Goal: Task Accomplishment & Management: Use online tool/utility

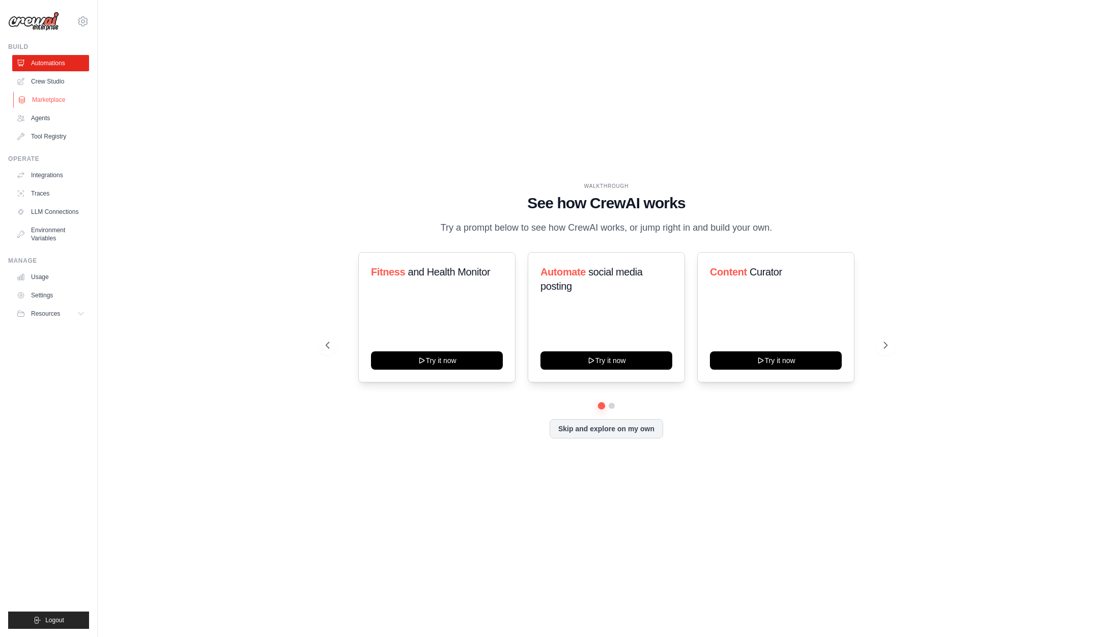
click at [55, 98] on link "Marketplace" at bounding box center [51, 100] width 77 height 16
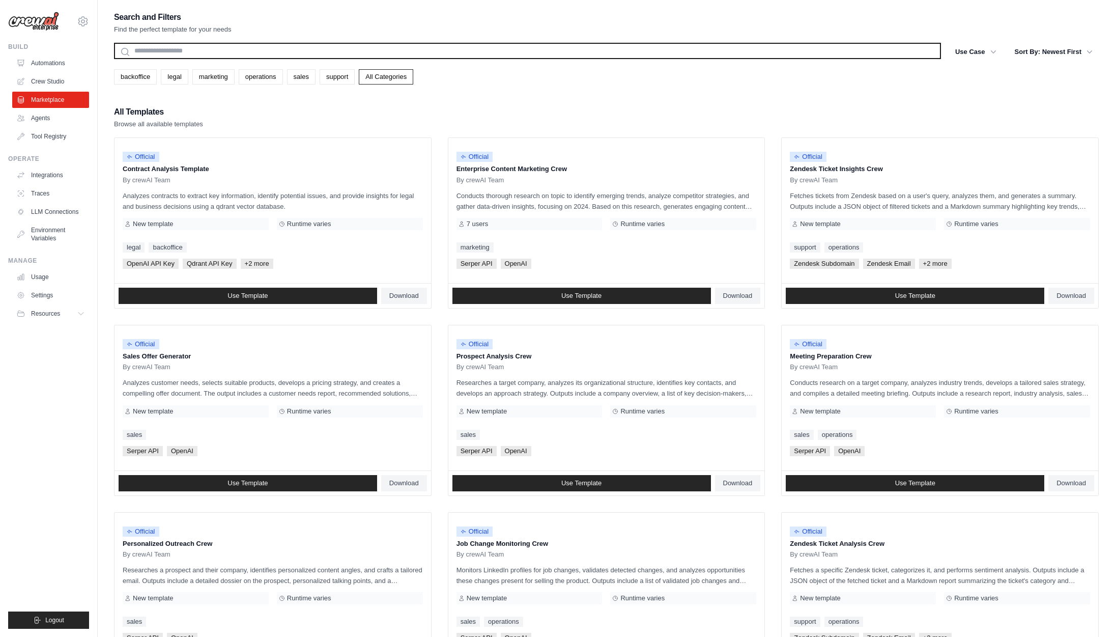
click at [263, 47] on input "text" at bounding box center [527, 51] width 827 height 16
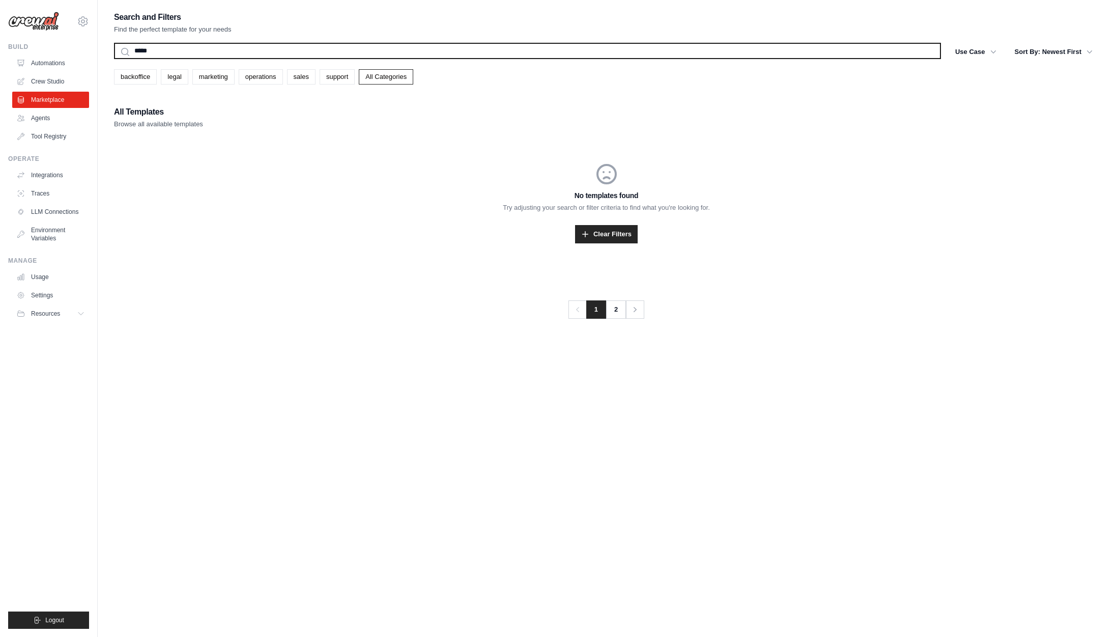
type input "****"
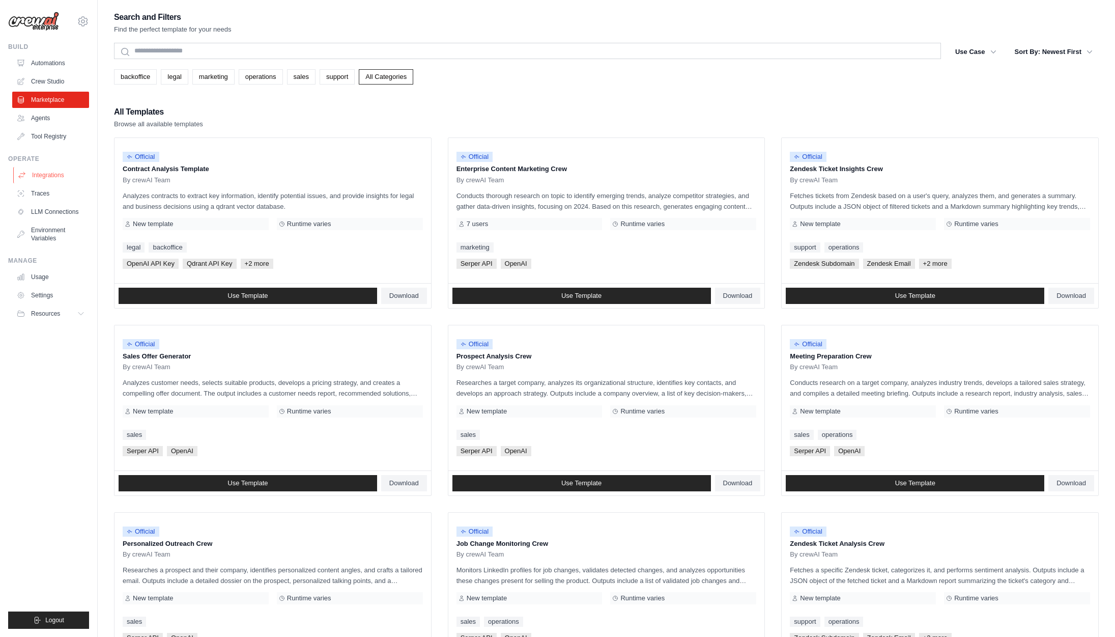
click at [45, 170] on link "Integrations" at bounding box center [51, 175] width 77 height 16
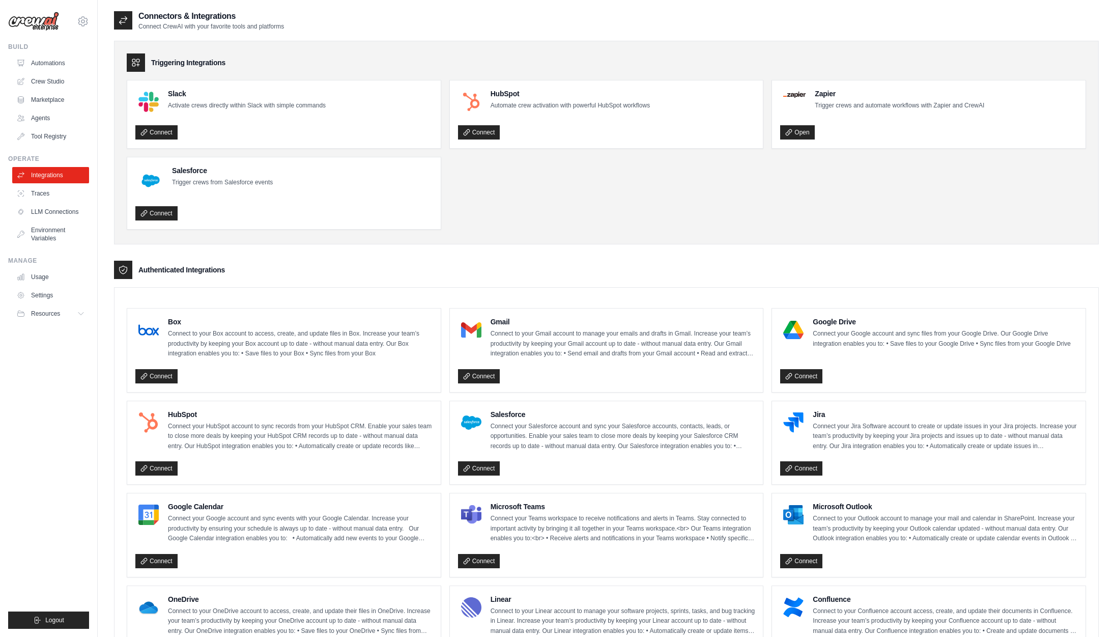
drag, startPoint x: 235, startPoint y: 269, endPoint x: 143, endPoint y: 268, distance: 92.7
click at [143, 268] on div "Authenticated Integrations" at bounding box center [606, 270] width 985 height 18
click at [477, 470] on link "Connect" at bounding box center [479, 468] width 42 height 14
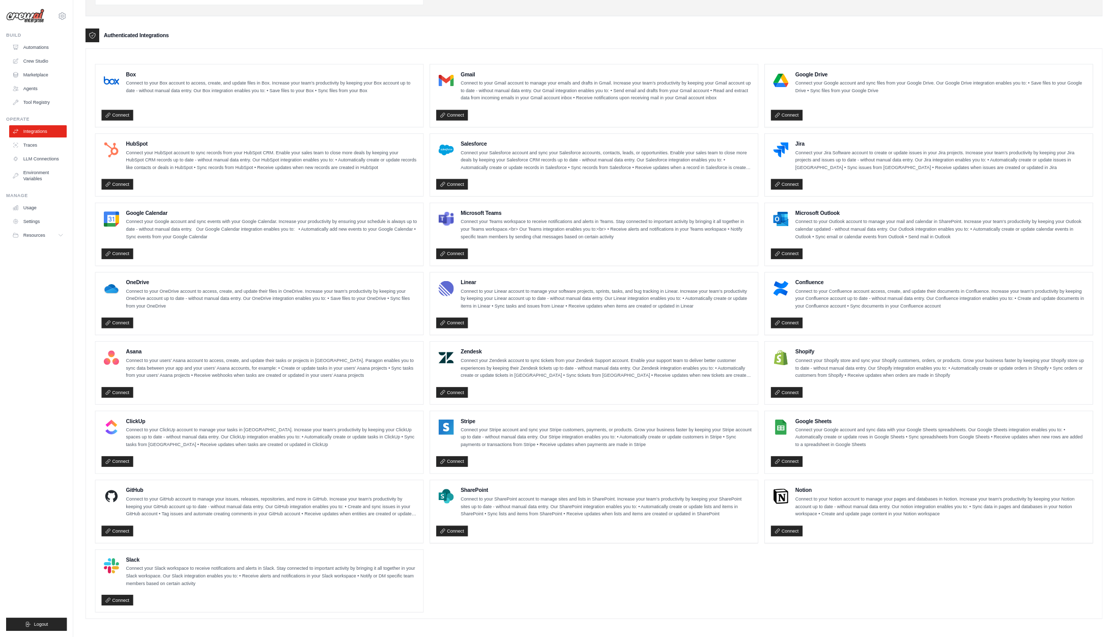
scroll to position [224, 0]
